Goal: Task Accomplishment & Management: Use online tool/utility

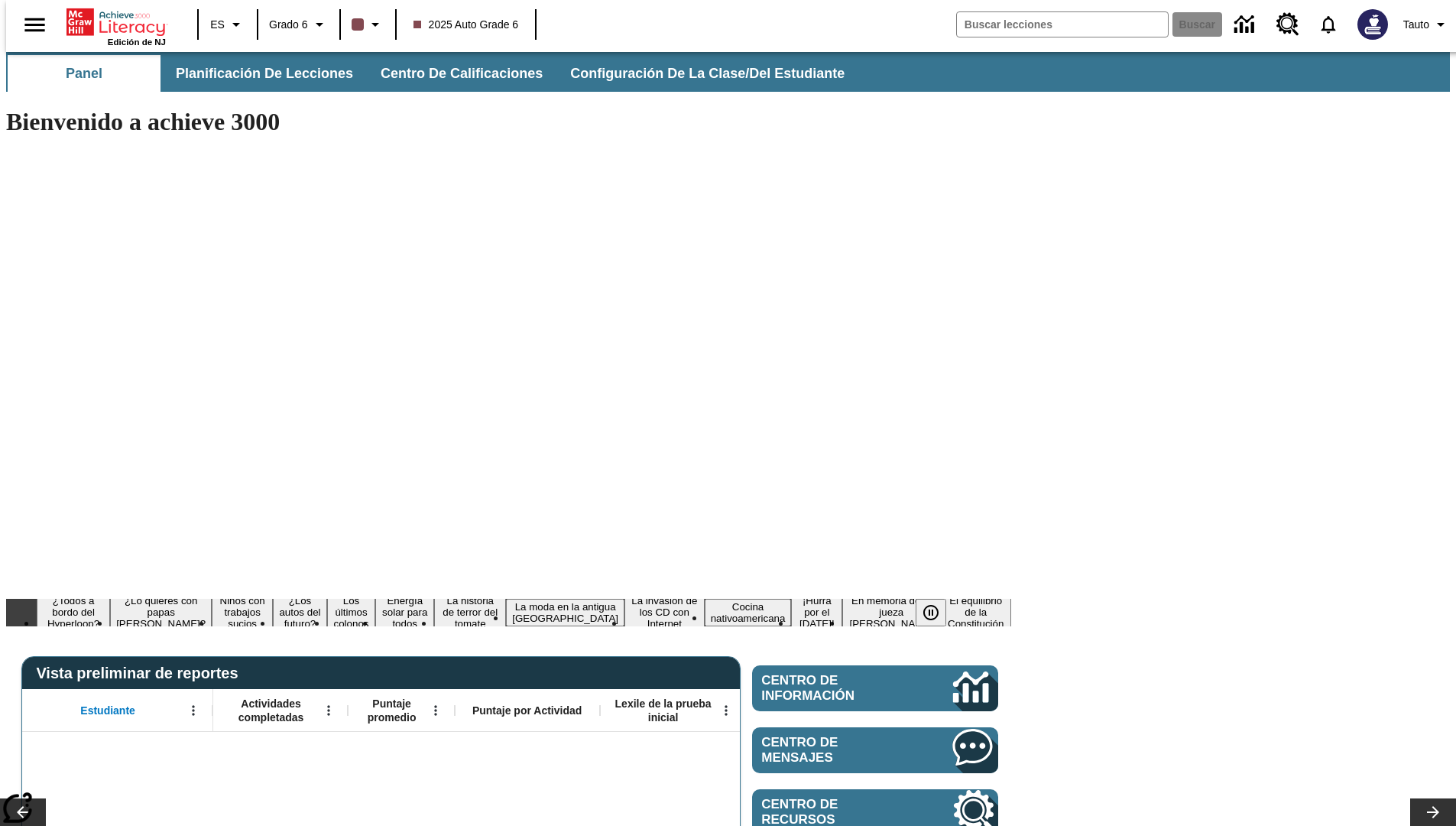
type input "-1"
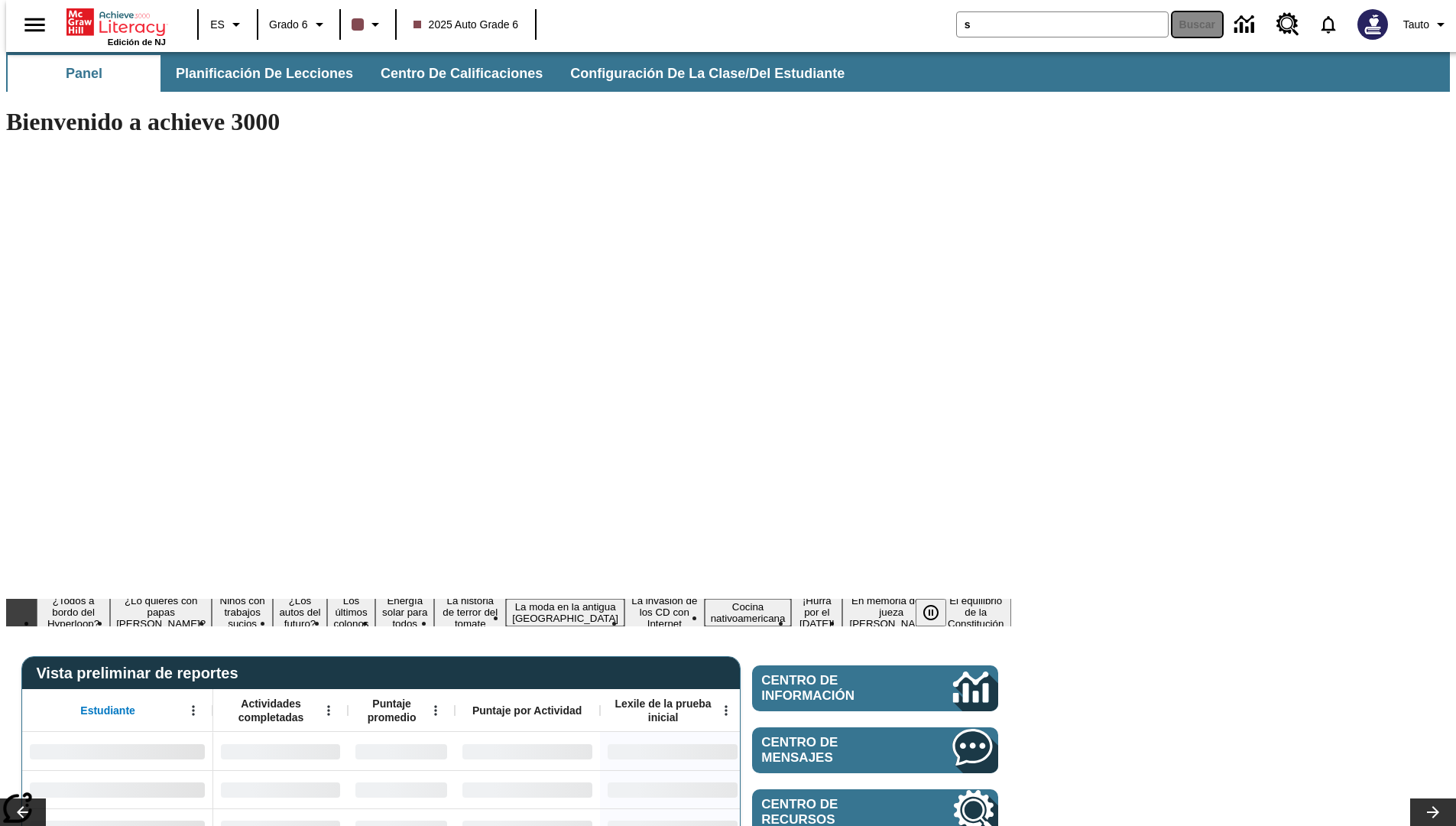
click at [1188, 24] on button "Buscar" at bounding box center [1197, 24] width 49 height 24
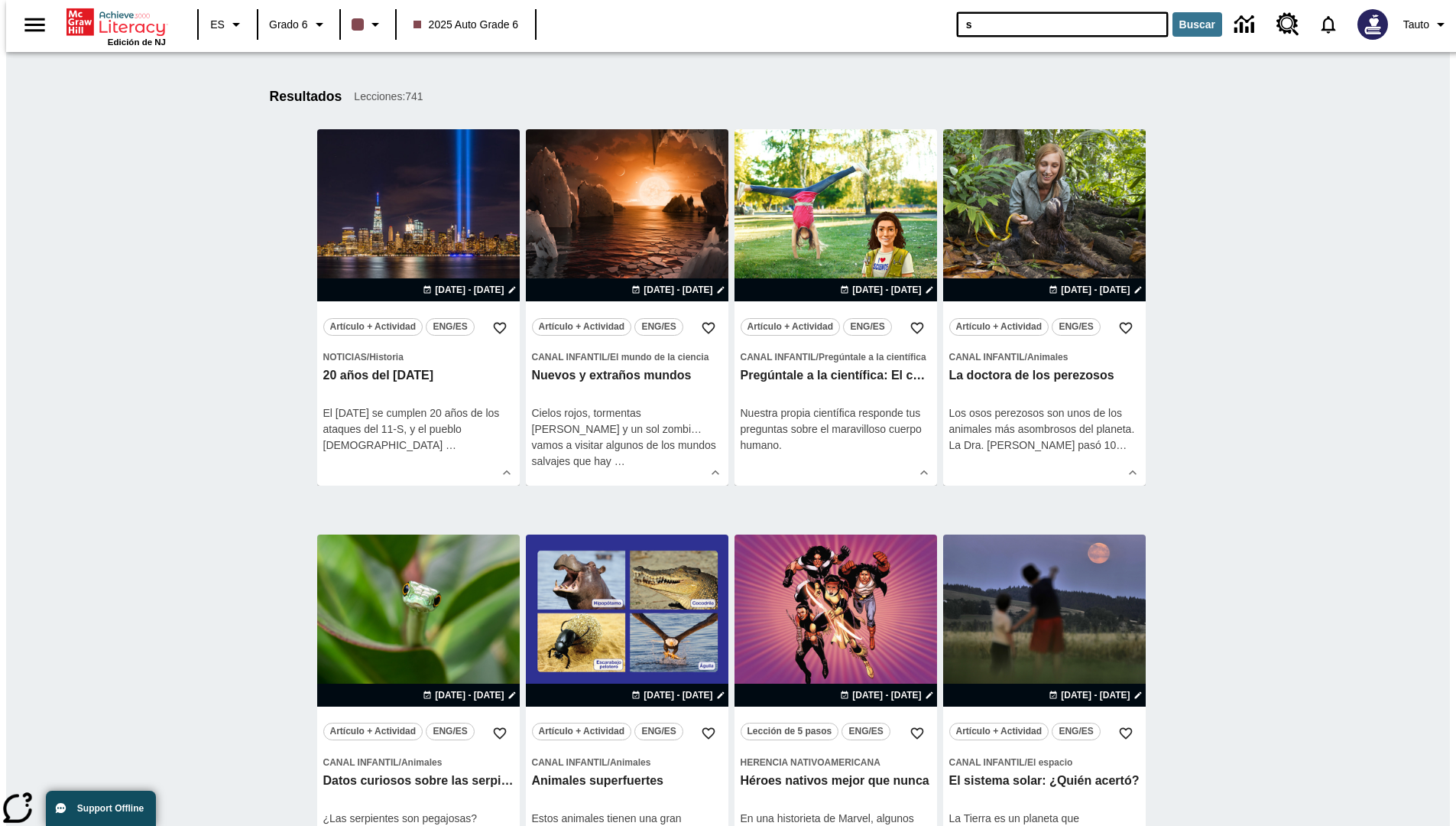
click at [957, 27] on input "s" at bounding box center [1063, 24] width 211 height 24
click at [977, 28] on input "s" at bounding box center [1063, 24] width 211 height 24
type input "ss"
click at [1193, 26] on button "Buscar" at bounding box center [1197, 24] width 49 height 24
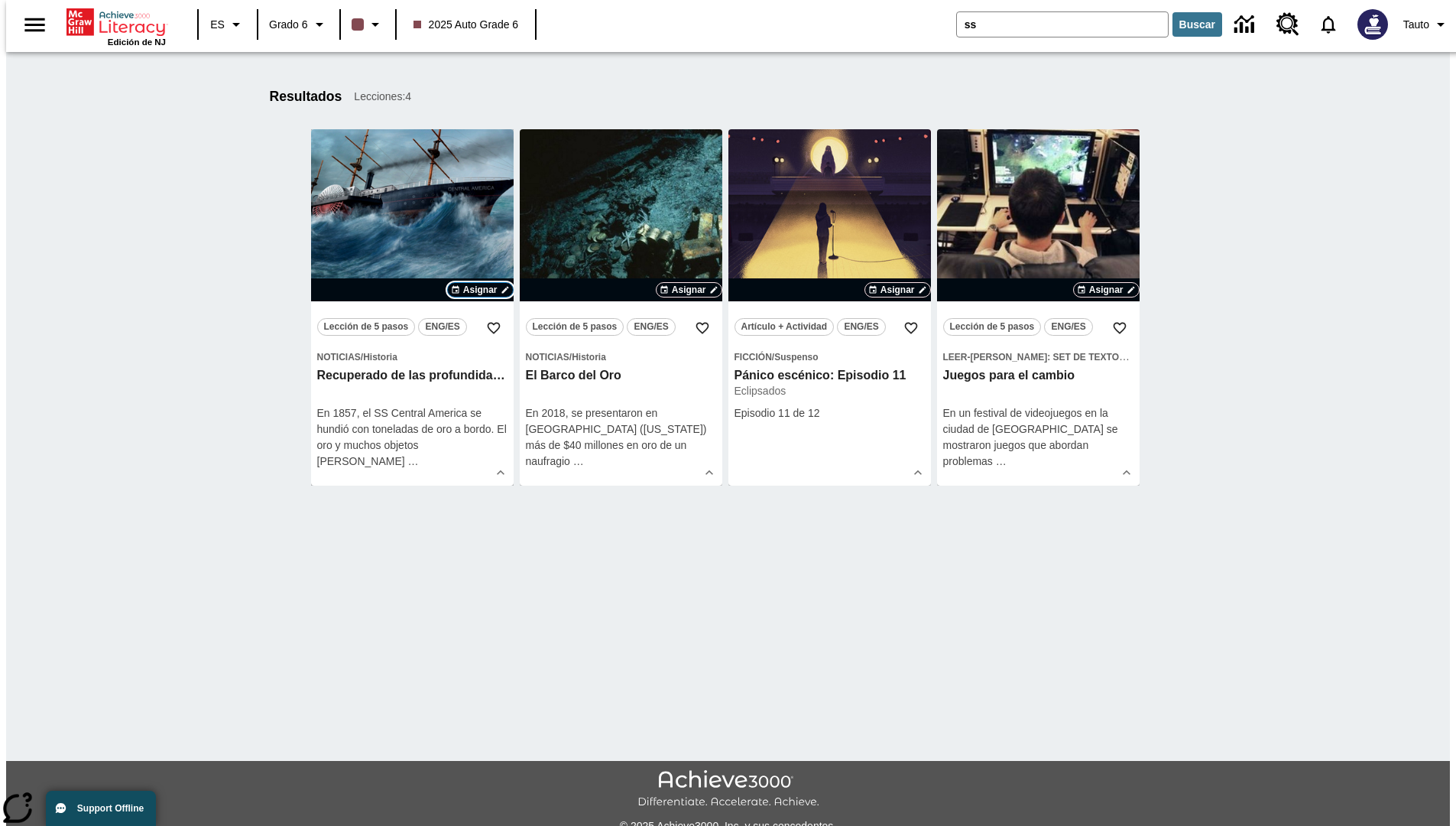
click at [479, 290] on span "Asignar" at bounding box center [480, 289] width 34 height 13
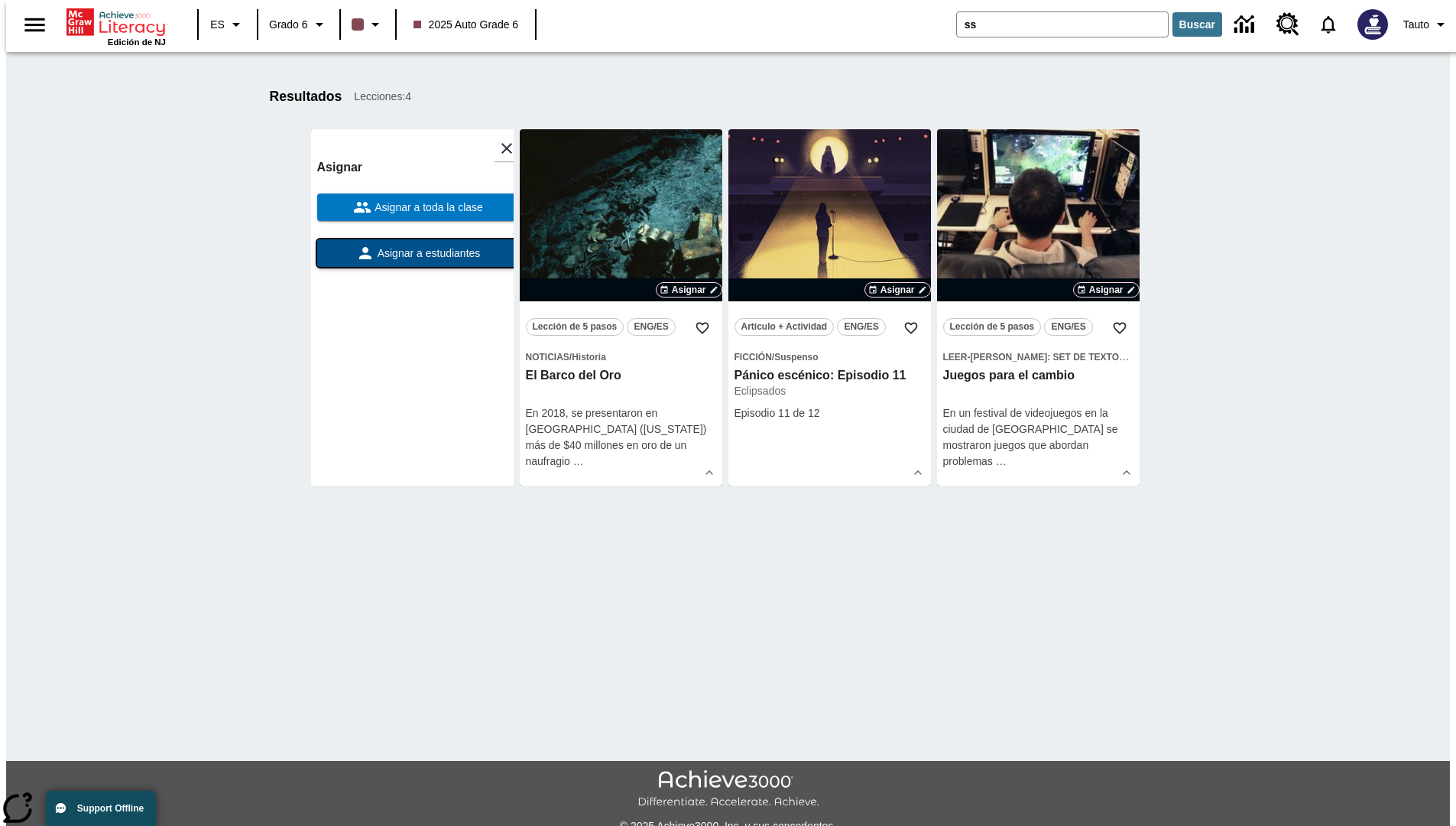
click at [412, 253] on span "Asignar a estudiantes" at bounding box center [427, 253] width 106 height 16
